Goal: Information Seeking & Learning: Learn about a topic

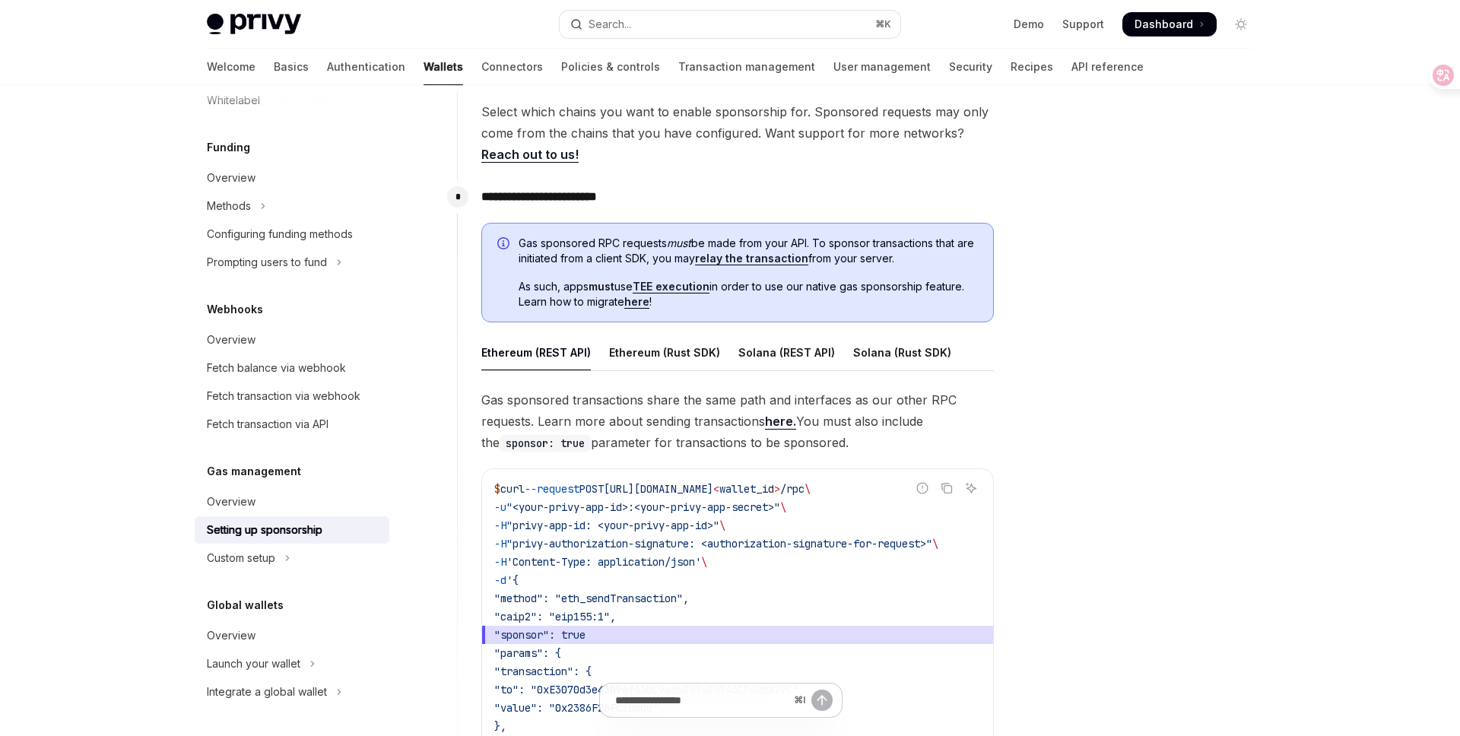
scroll to position [675, 0]
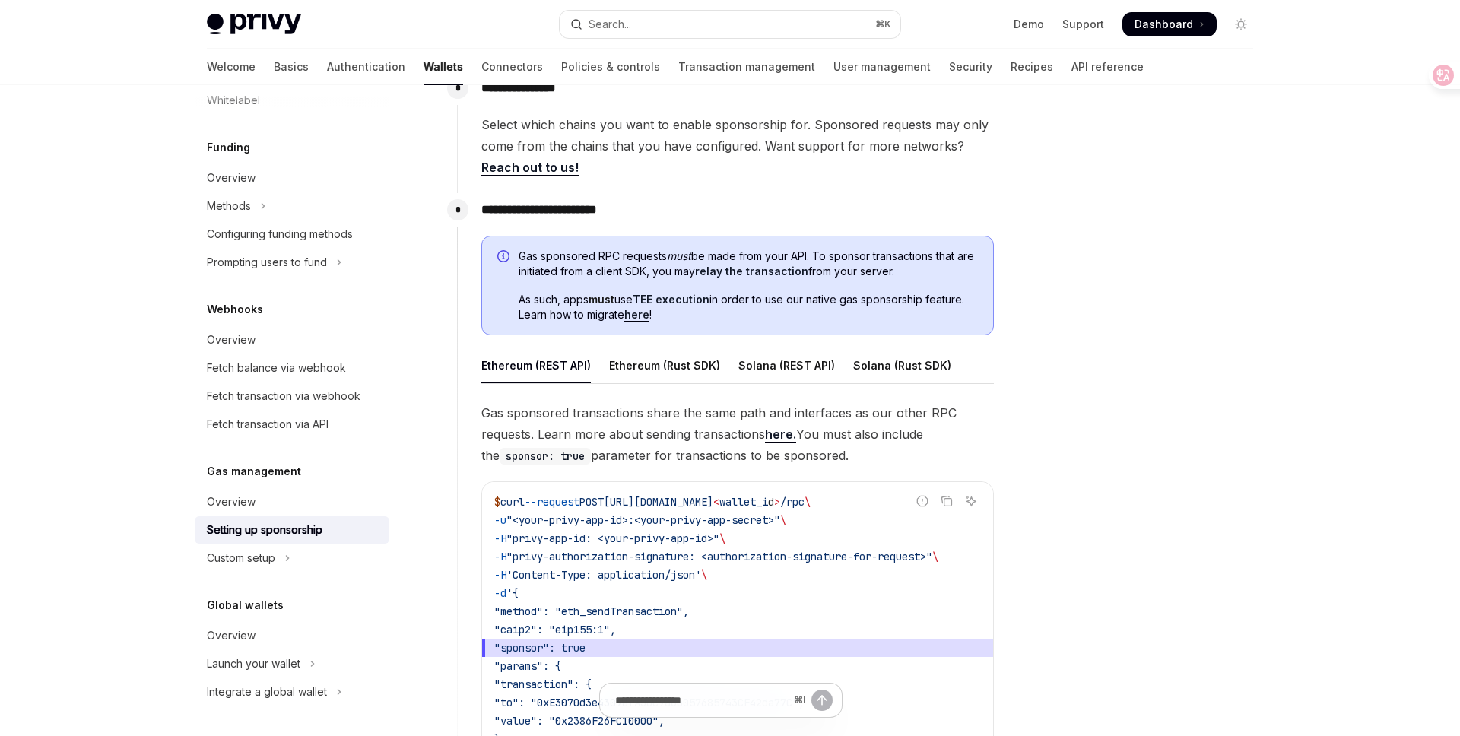
click at [759, 271] on link "relay the transaction" at bounding box center [751, 272] width 113 height 14
click at [687, 299] on link "TEE execution" at bounding box center [671, 300] width 77 height 14
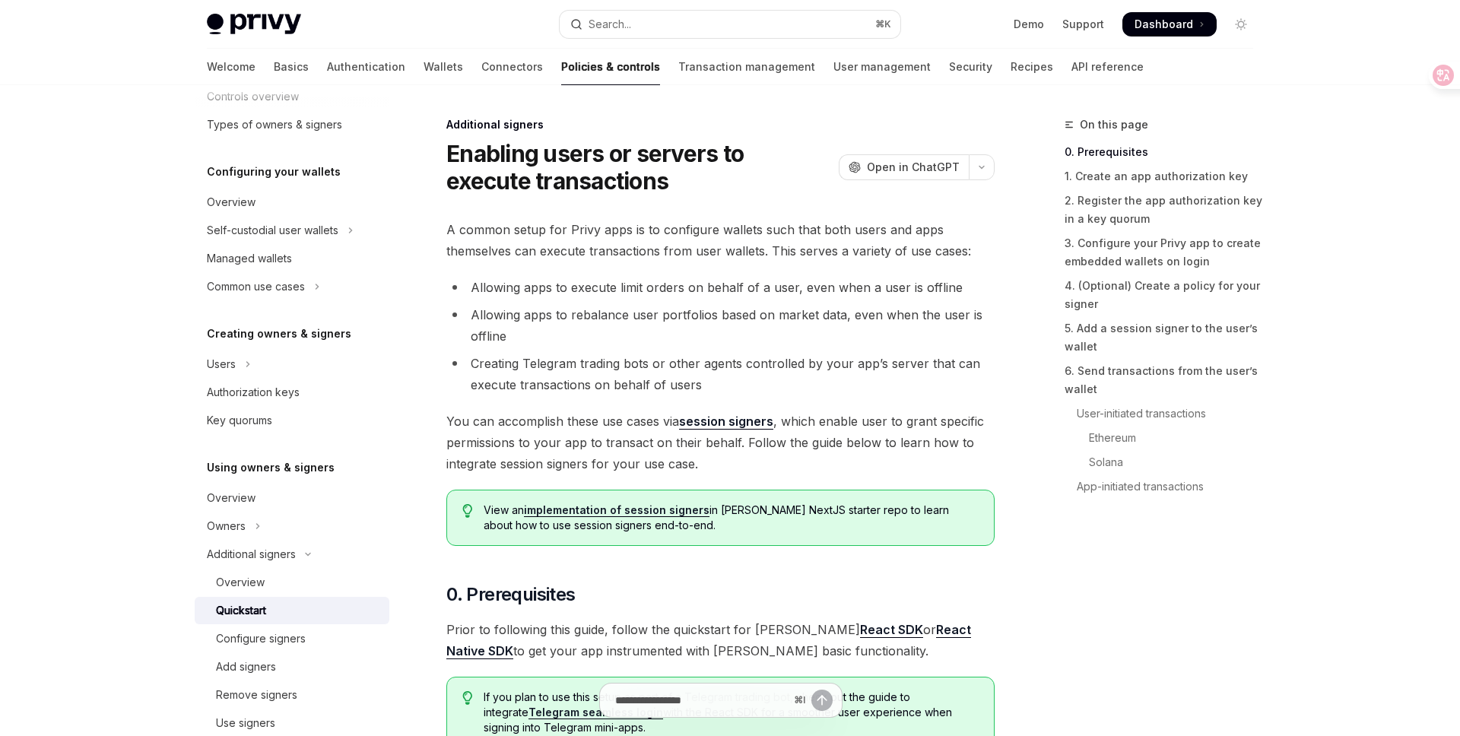
scroll to position [131, 0]
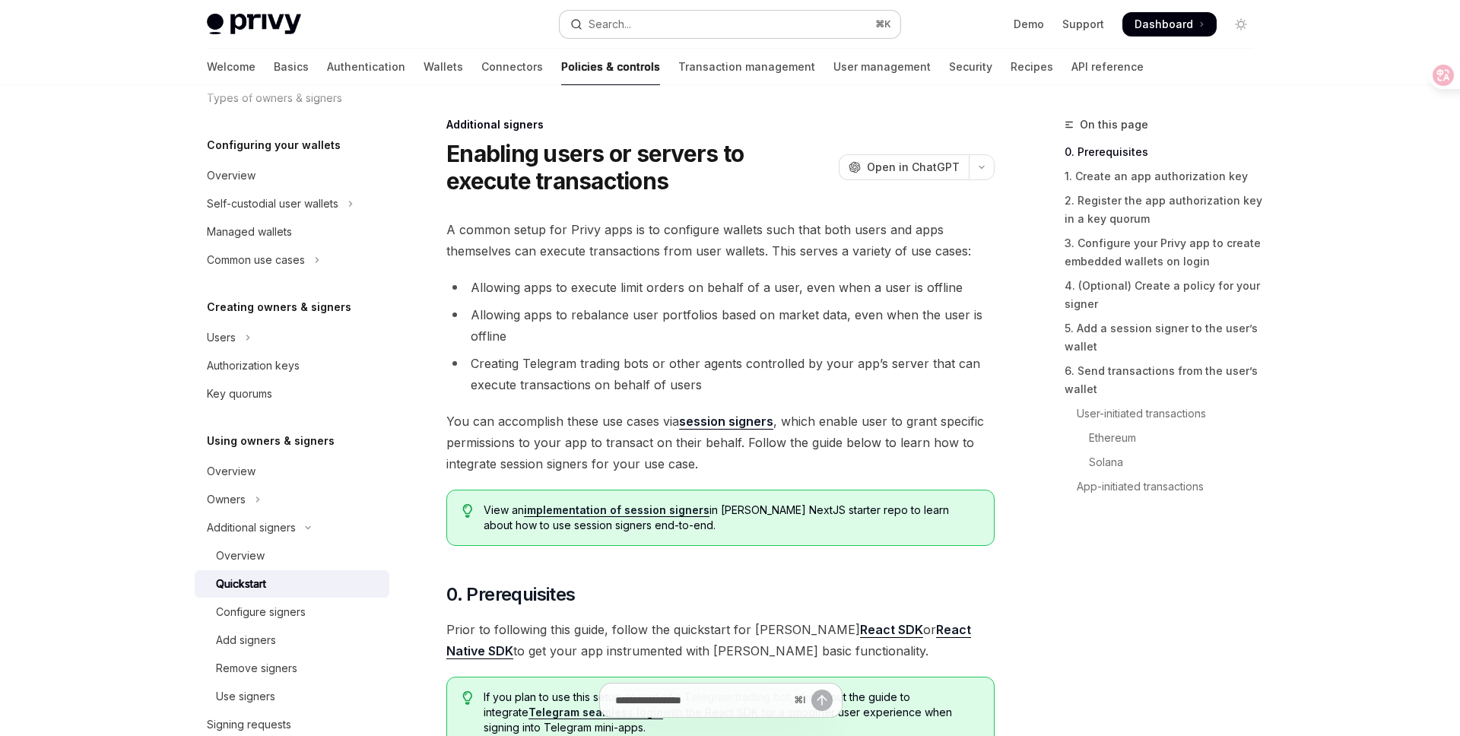
click at [676, 17] on button "Search... ⌘ K" at bounding box center [730, 24] width 341 height 27
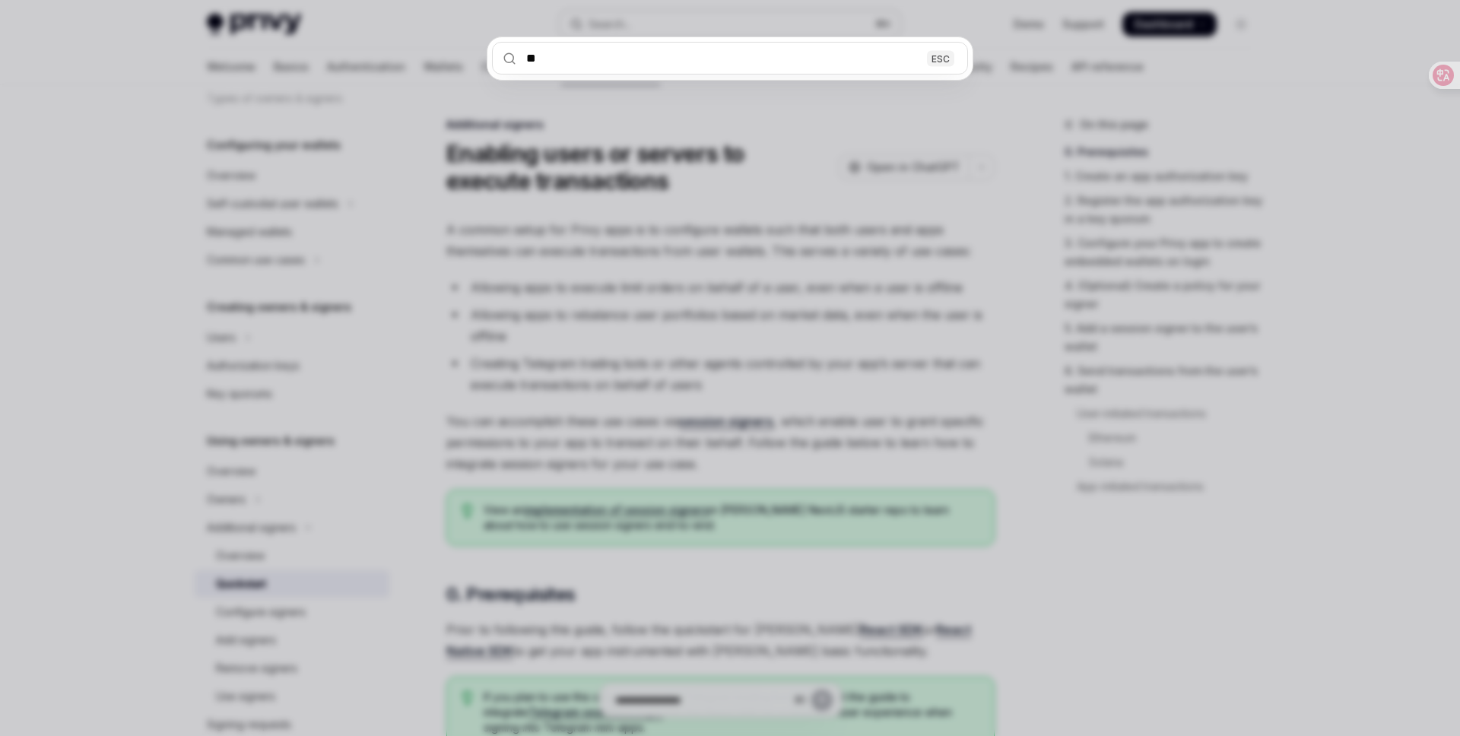
type input "***"
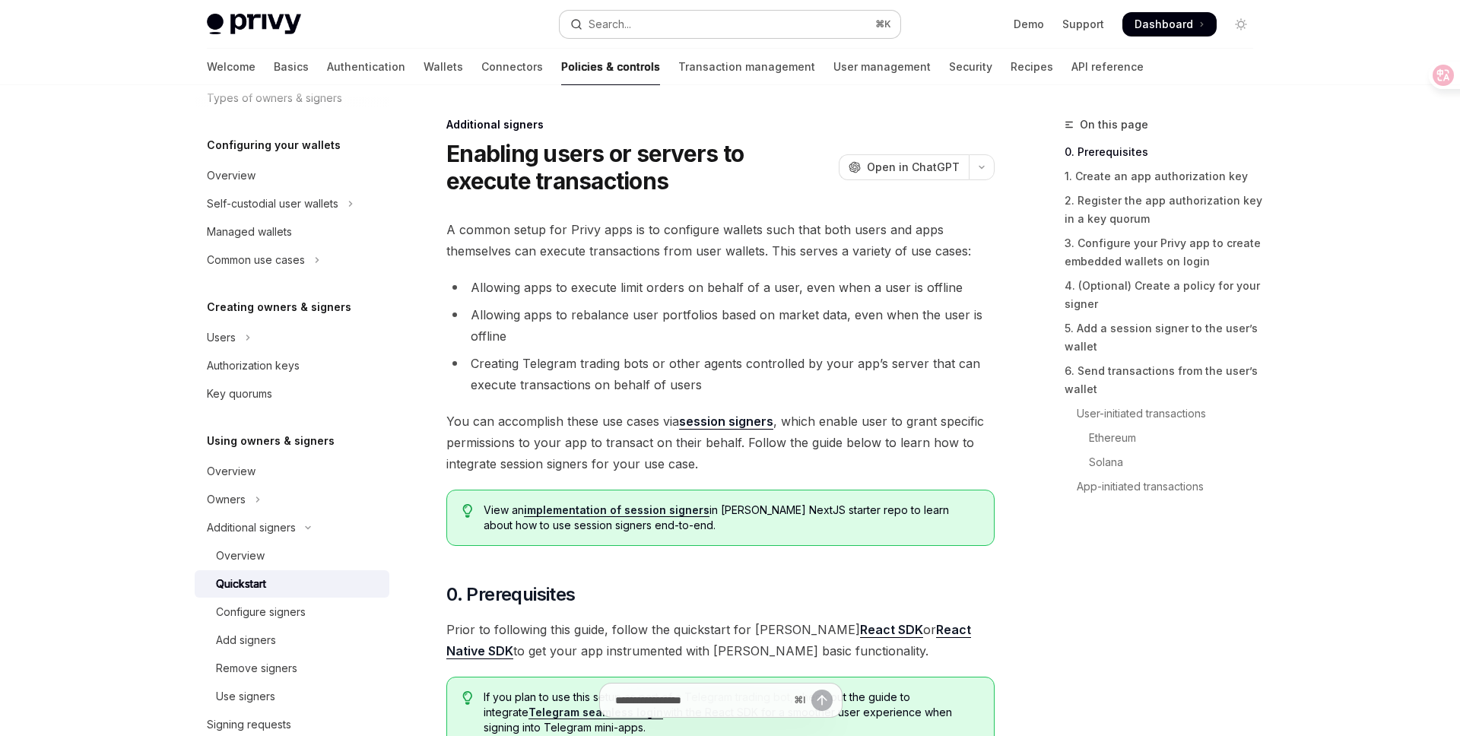
type textarea "*"
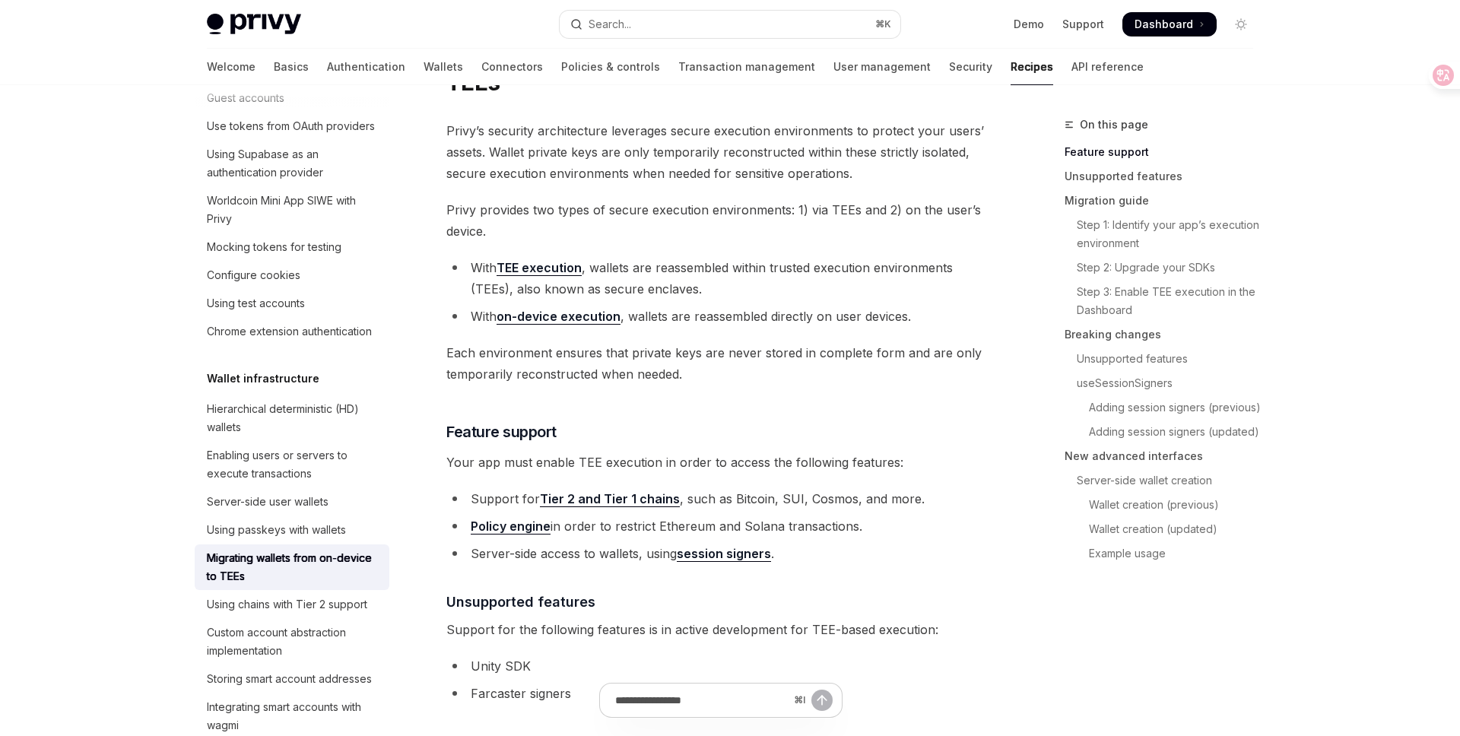
scroll to position [106, 0]
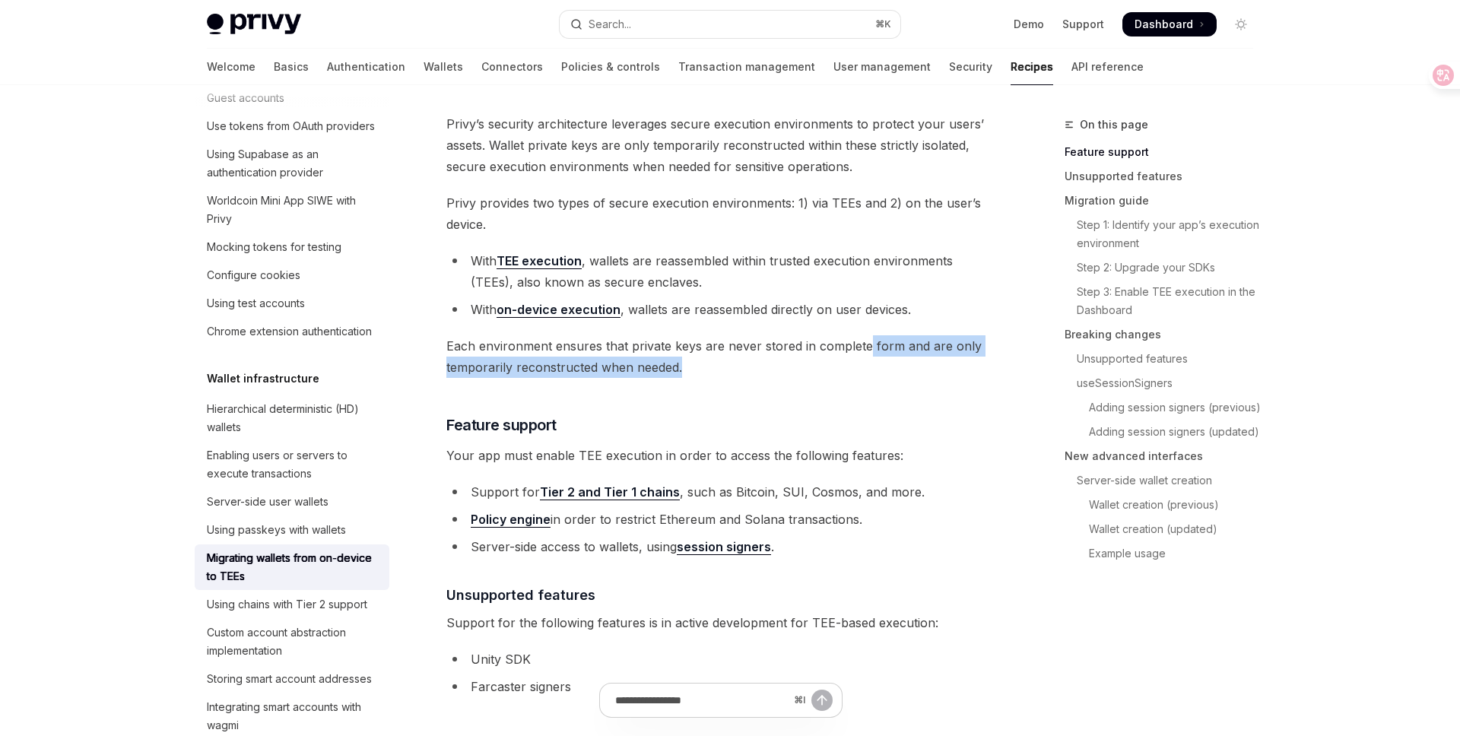
click at [865, 357] on span "Each environment ensures that private keys are never stored in complete form an…" at bounding box center [720, 356] width 548 height 43
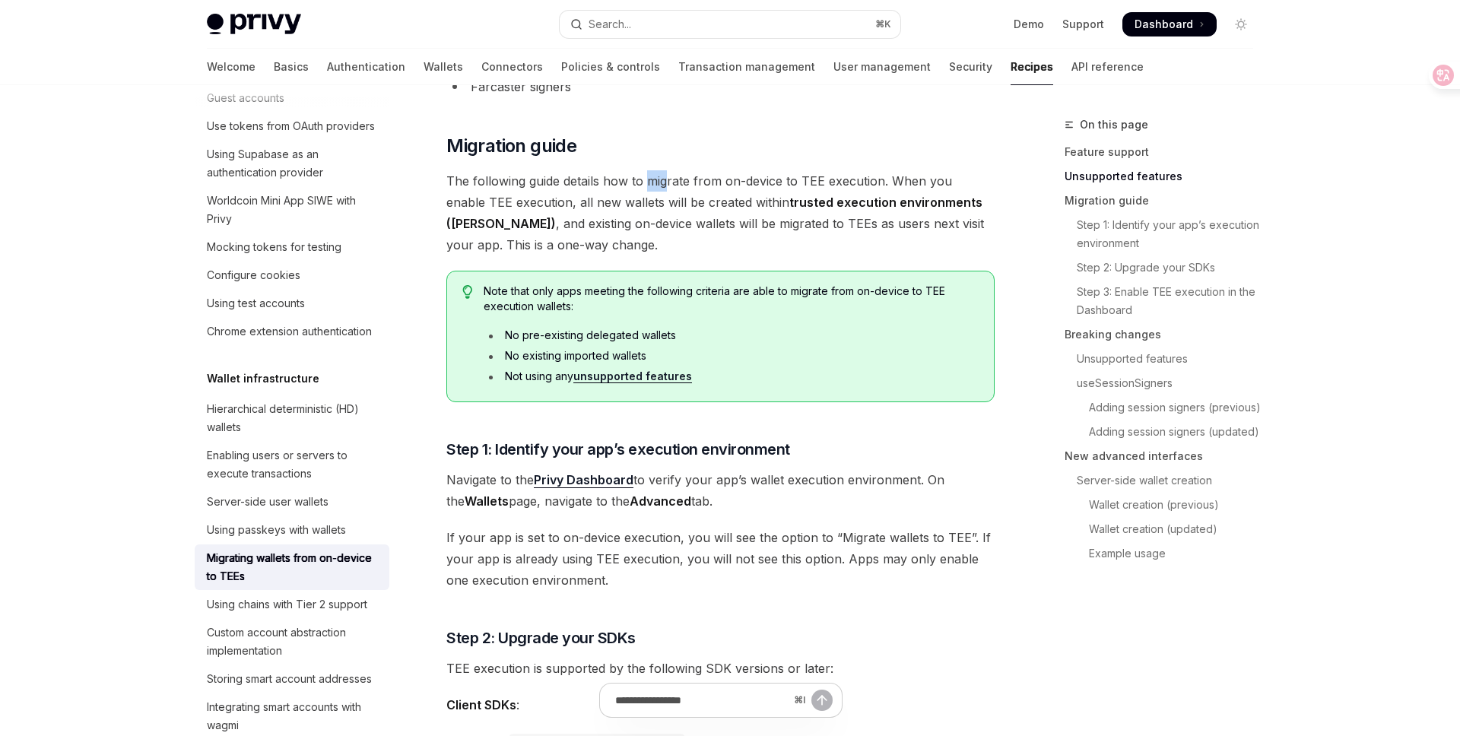
scroll to position [711, 0]
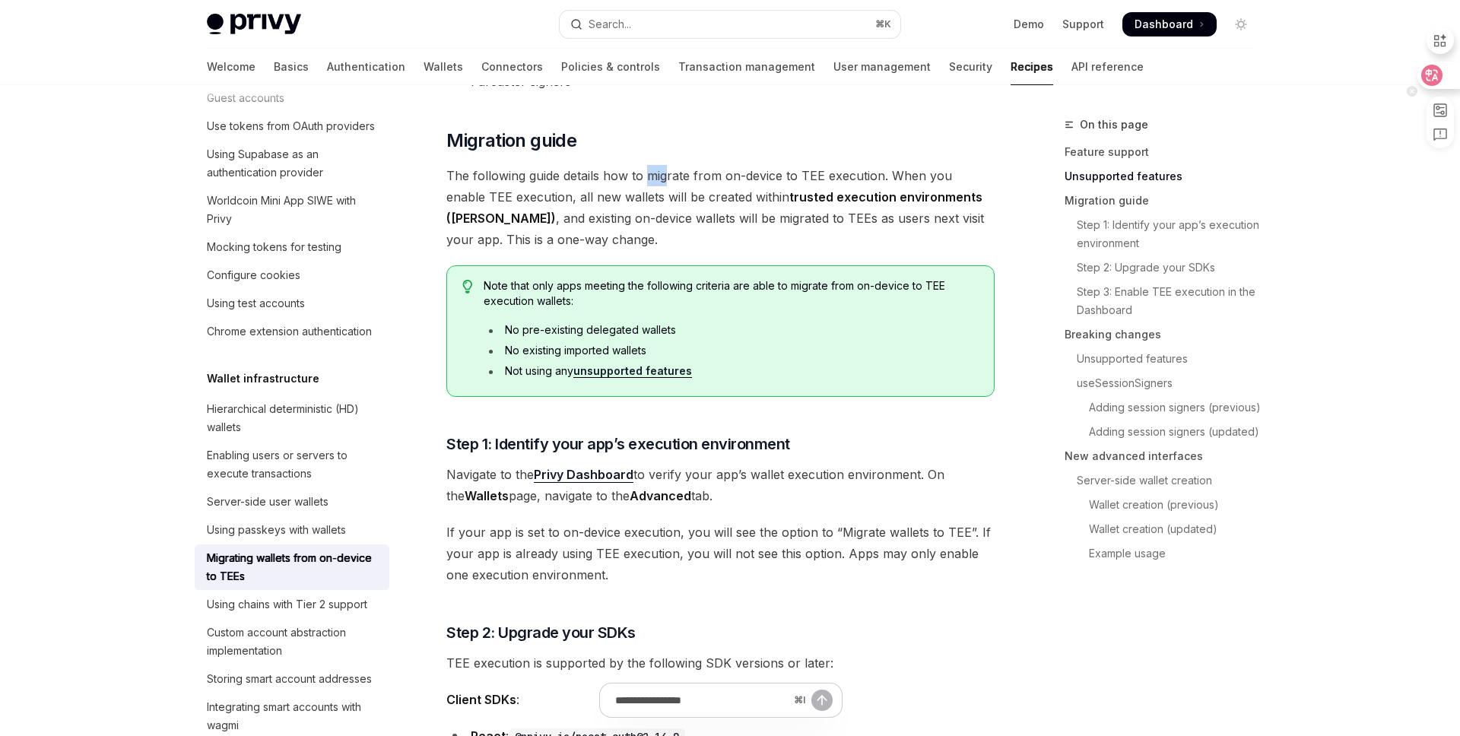
click at [1433, 83] on icon at bounding box center [1431, 75] width 21 height 21
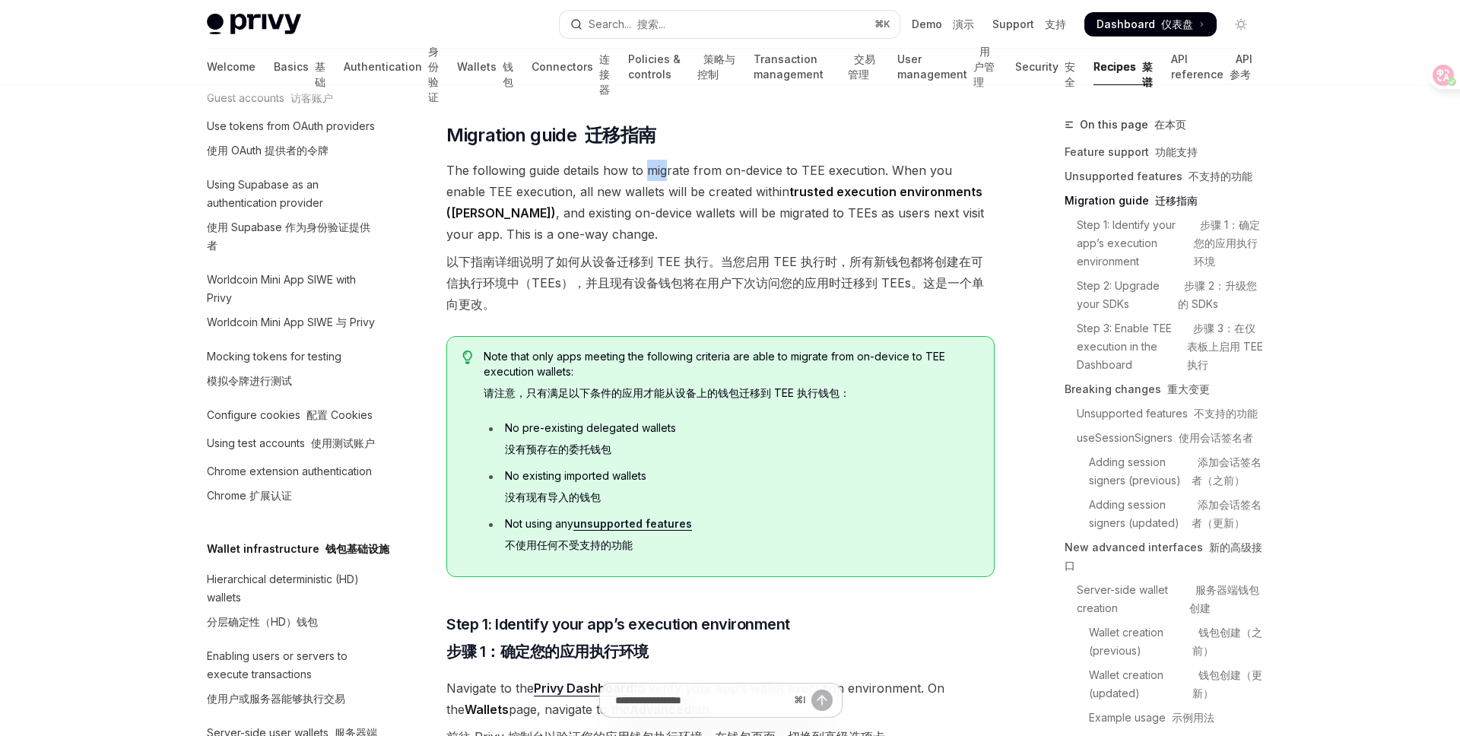
scroll to position [787, 0]
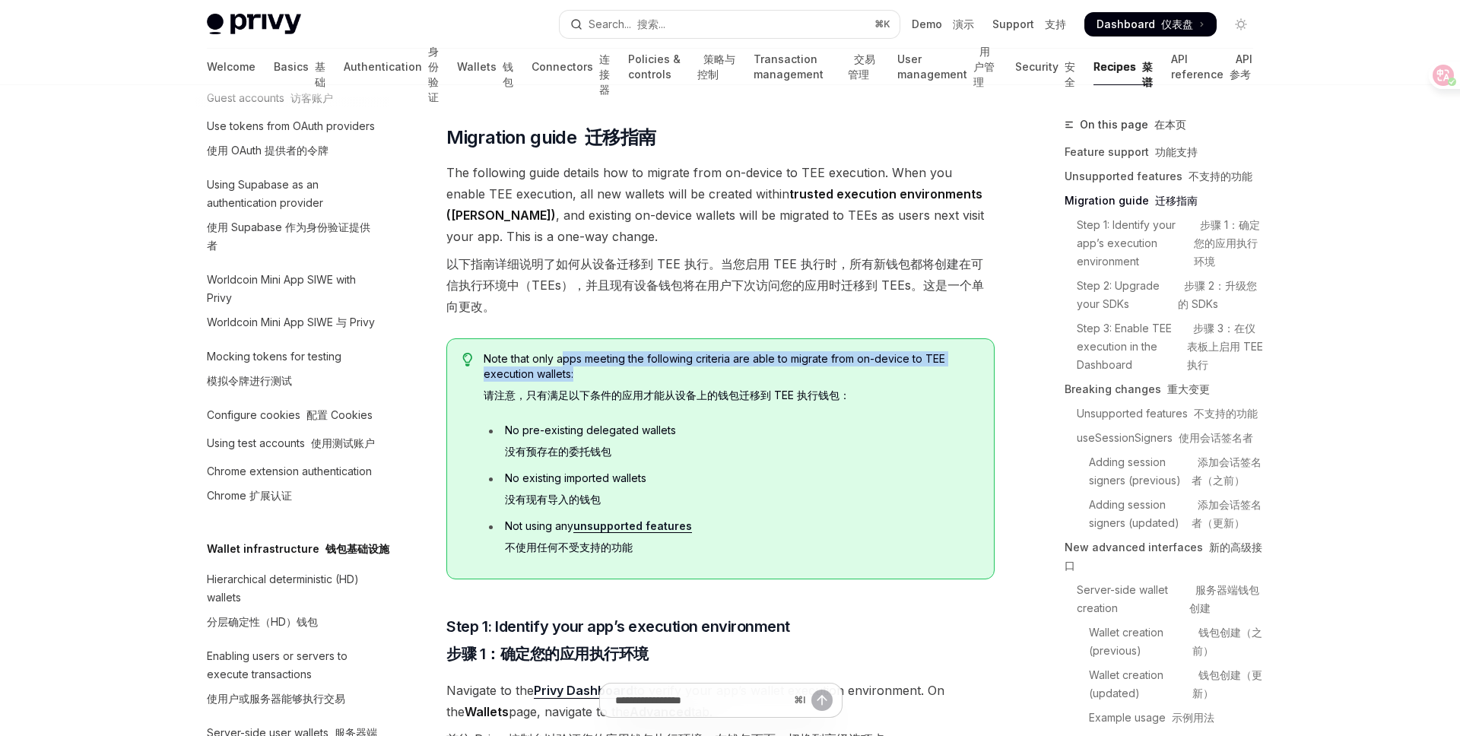
drag, startPoint x: 560, startPoint y: 359, endPoint x: 722, endPoint y: 369, distance: 162.3
click at [723, 370] on span "Note that only apps meeting the following criteria are able to migrate from on-…" at bounding box center [731, 380] width 495 height 58
click at [744, 366] on span "Note that only apps meeting the following criteria are able to migrate from on-…" at bounding box center [731, 380] width 495 height 58
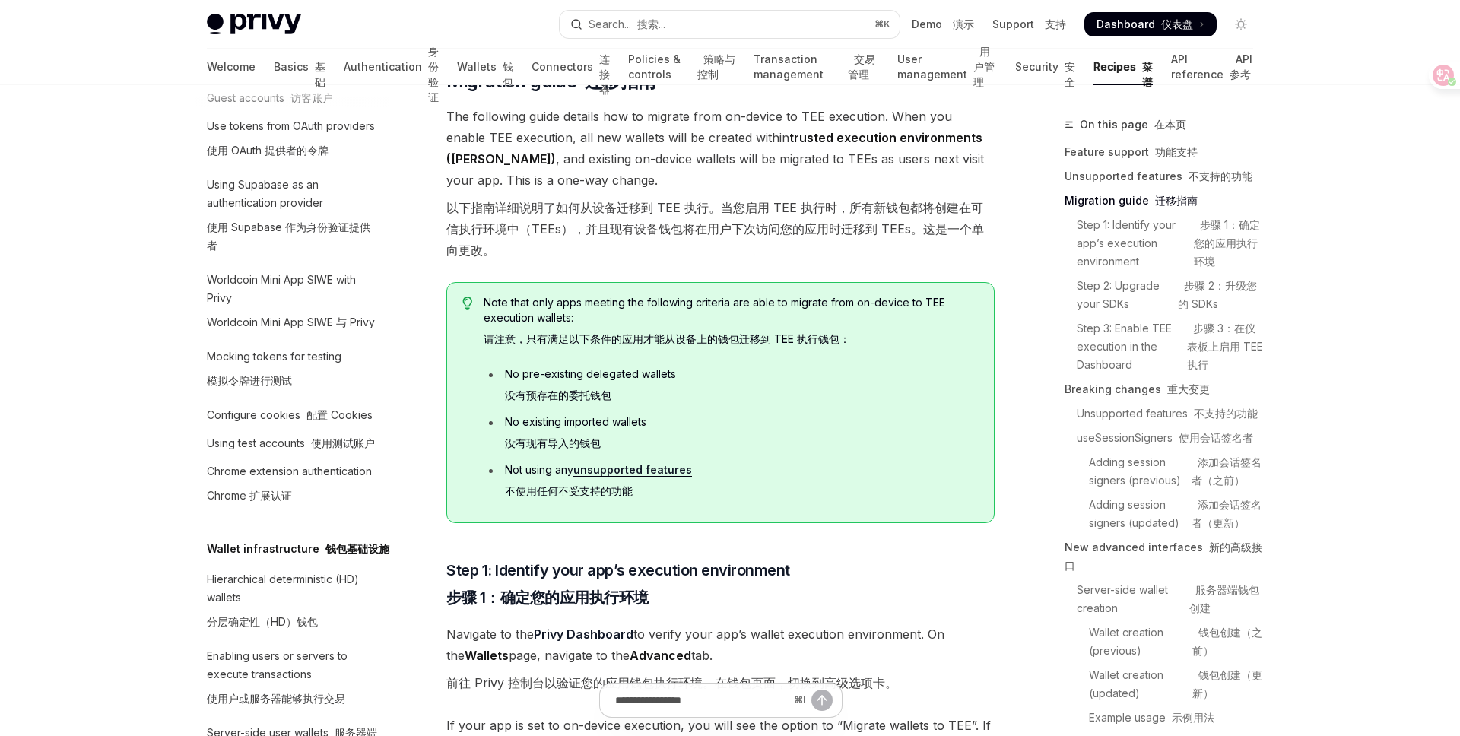
scroll to position [848, 0]
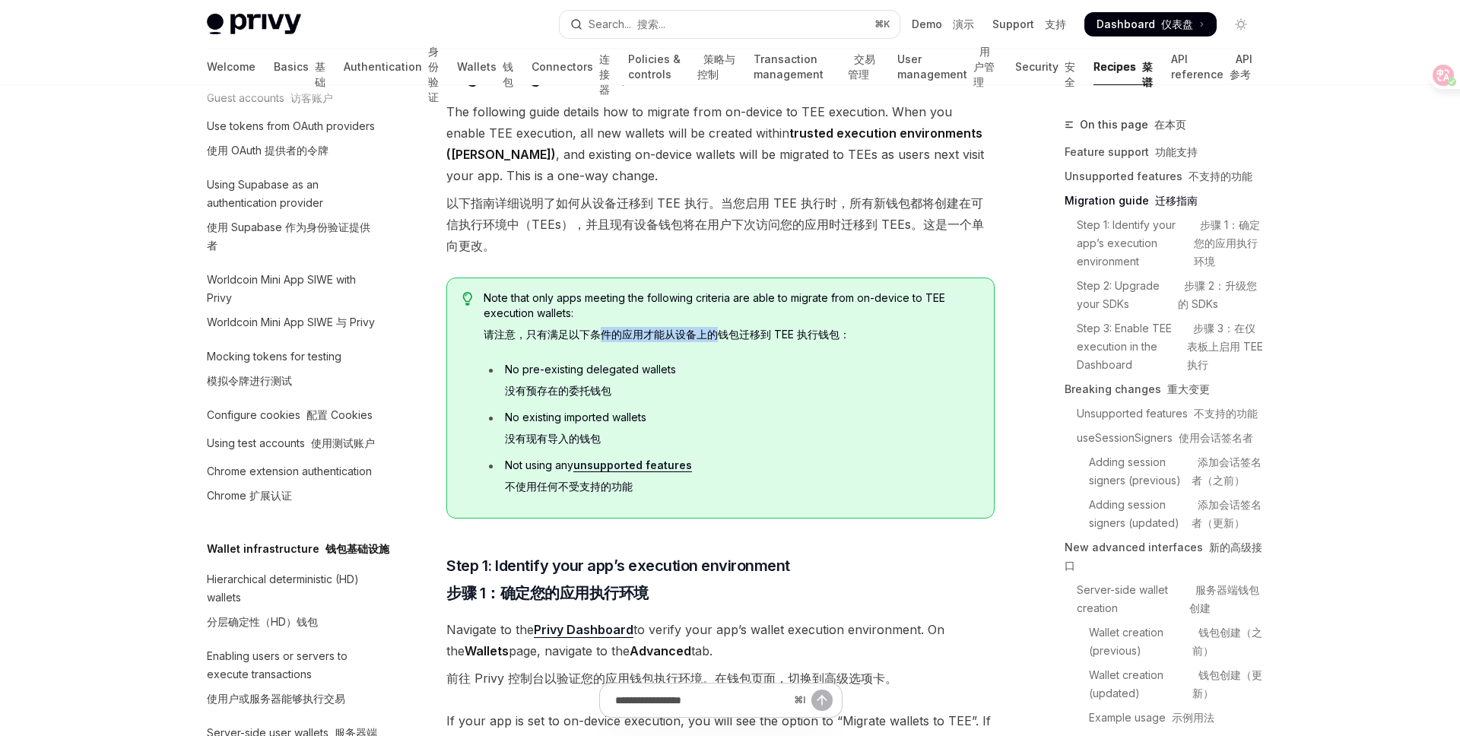
drag, startPoint x: 601, startPoint y: 332, endPoint x: 716, endPoint y: 331, distance: 114.8
click at [716, 331] on font "请注意，只有满足以下条件的应用才能从设备上的钱包迁移到 TEE 执行钱包：" at bounding box center [667, 334] width 366 height 13
click at [766, 344] on span "Note that only apps meeting the following criteria are able to migrate from on-…" at bounding box center [731, 319] width 495 height 58
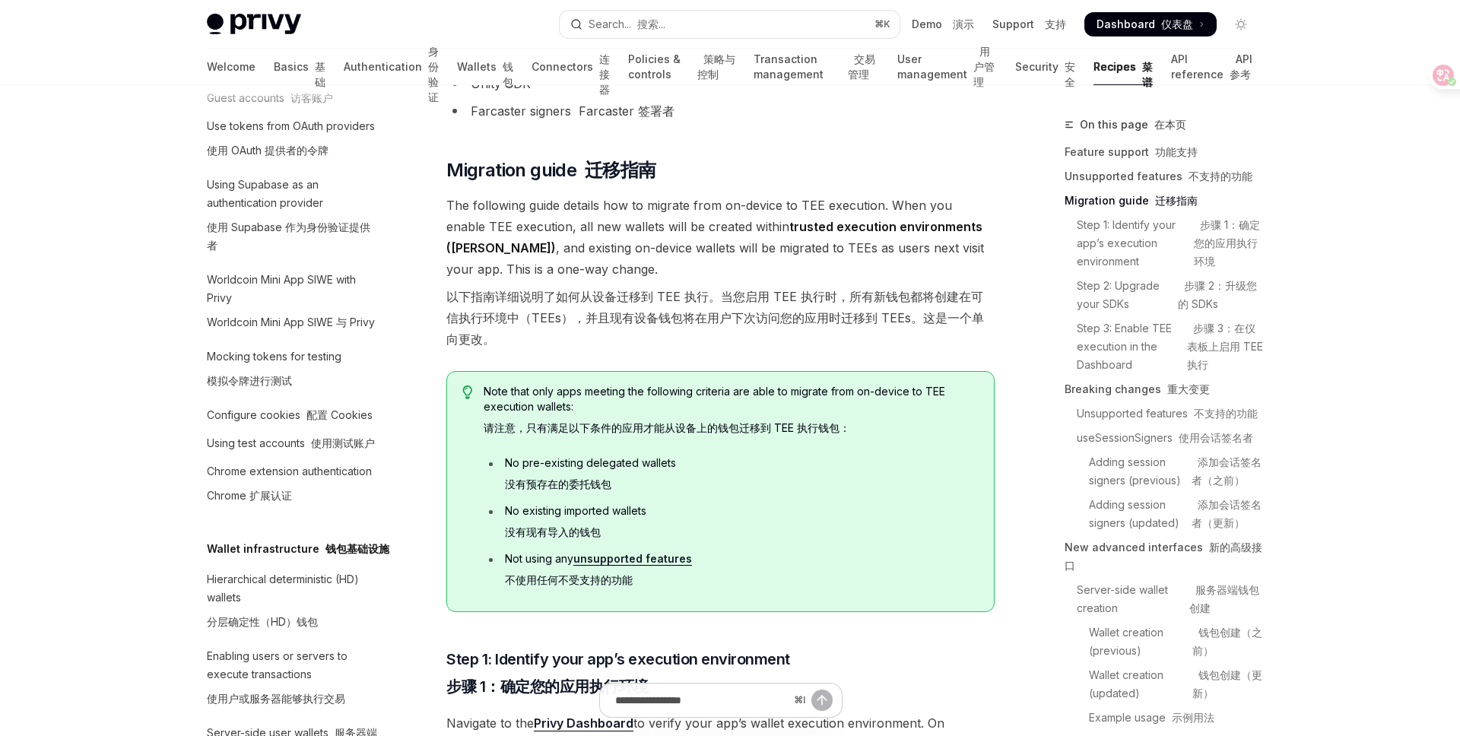
scroll to position [779, 0]
